Goal: Find contact information: Obtain details needed to contact an individual or organization

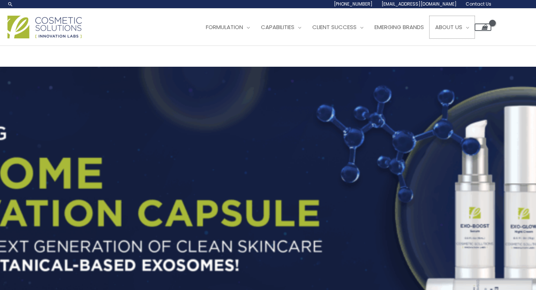
click at [462, 29] on span "About Us" at bounding box center [448, 27] width 27 height 8
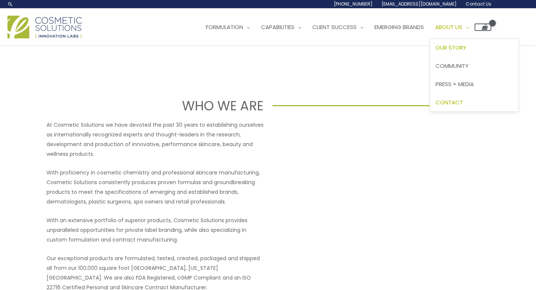
click at [463, 101] on span "Contact" at bounding box center [450, 102] width 28 height 8
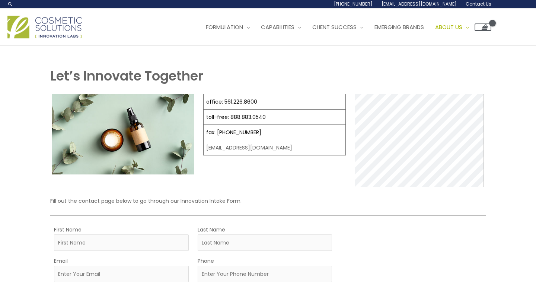
select select
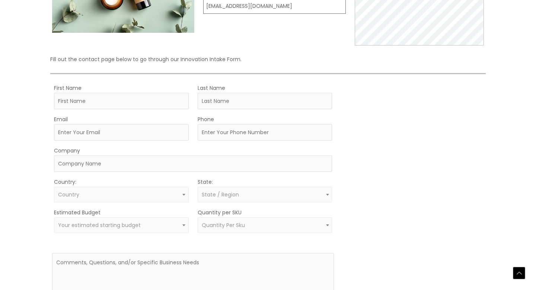
scroll to position [219, 0]
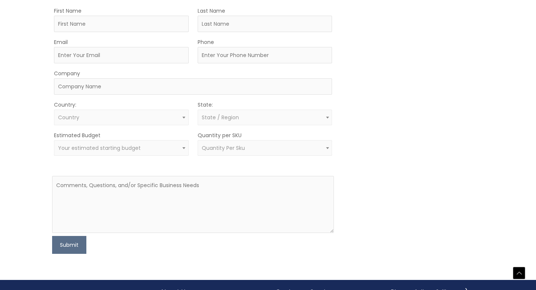
click at [324, 141] on span "Quantity Per Sku" at bounding box center [265, 148] width 135 height 16
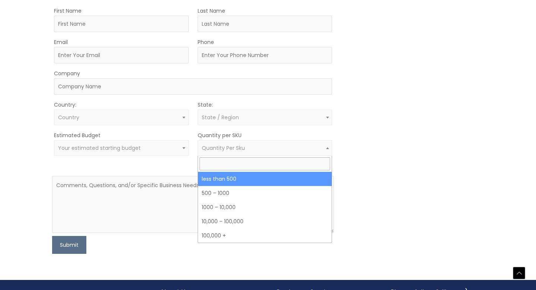
click at [383, 119] on div "MOQ TRIGGER STEP 2 TRIGGER" at bounding box center [413, 130] width 141 height 248
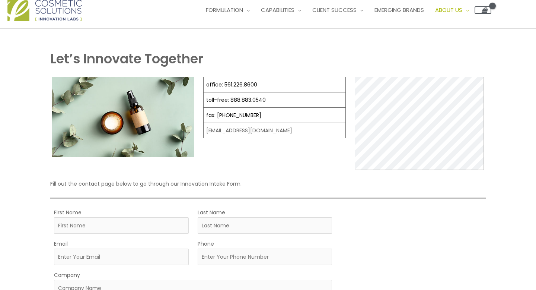
scroll to position [0, 0]
